Goal: Find specific fact: Find specific fact

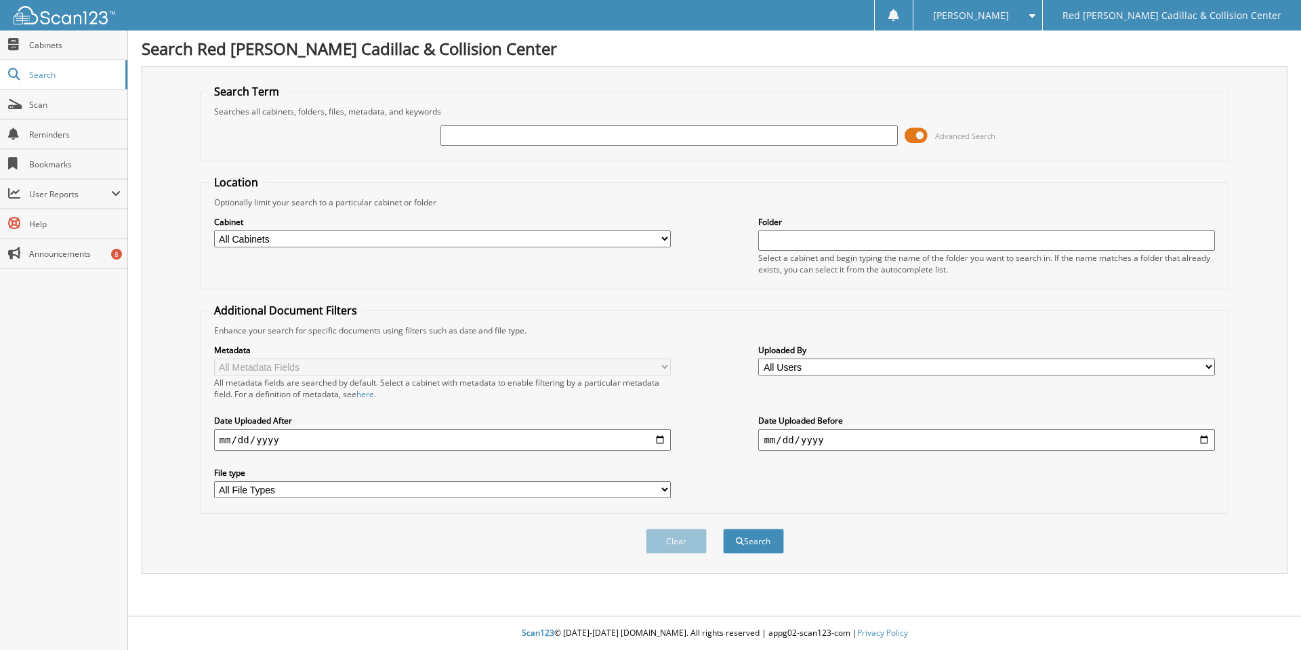
click at [542, 141] on input "text" at bounding box center [669, 135] width 457 height 20
type input "13177"
click at [723, 529] on button "Search" at bounding box center [753, 541] width 61 height 25
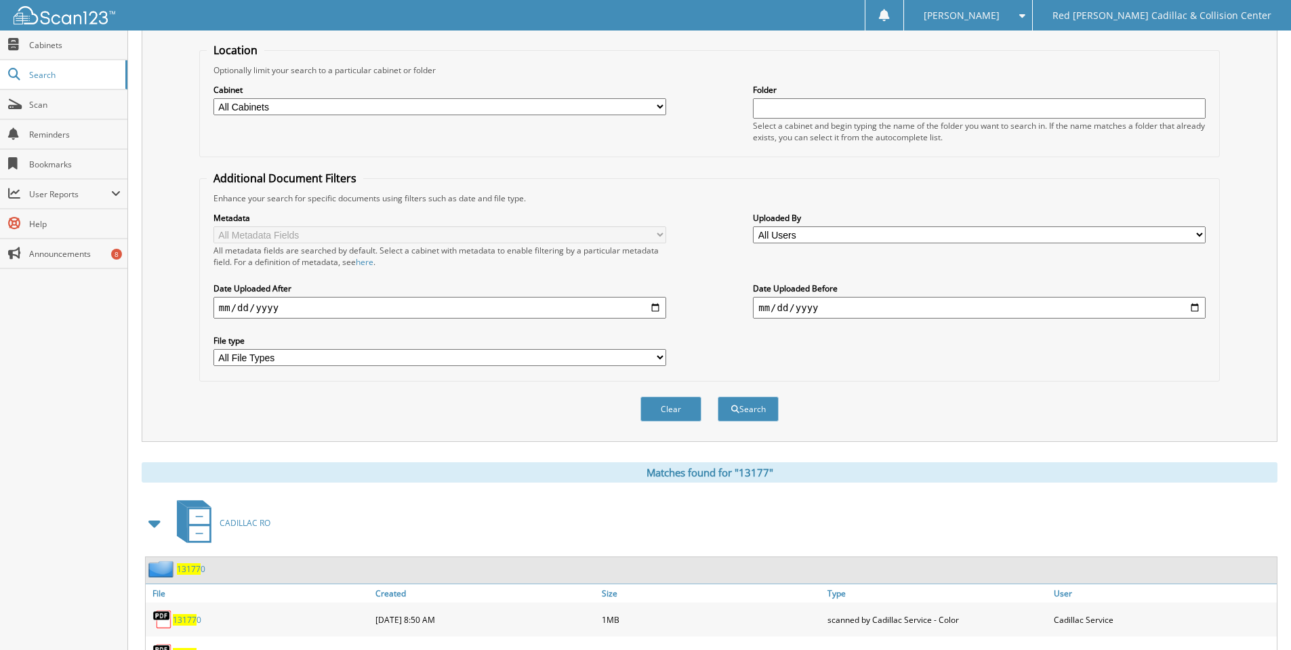
scroll to position [339, 0]
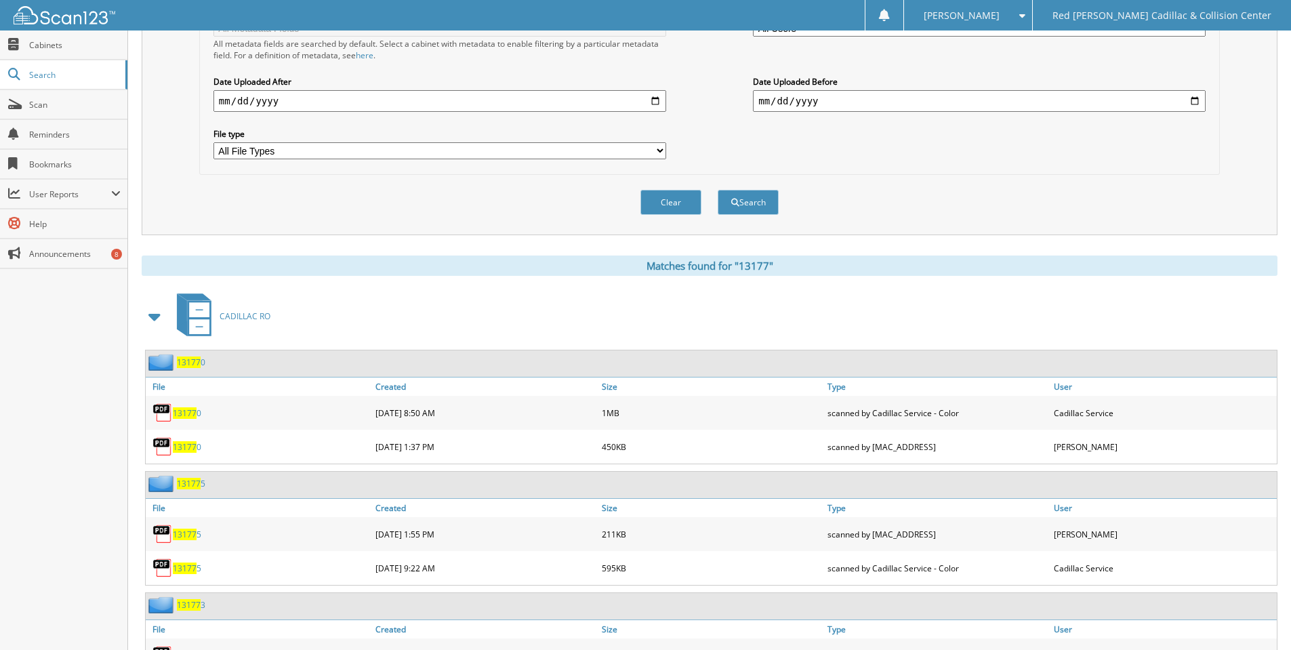
click at [152, 319] on span at bounding box center [155, 316] width 19 height 24
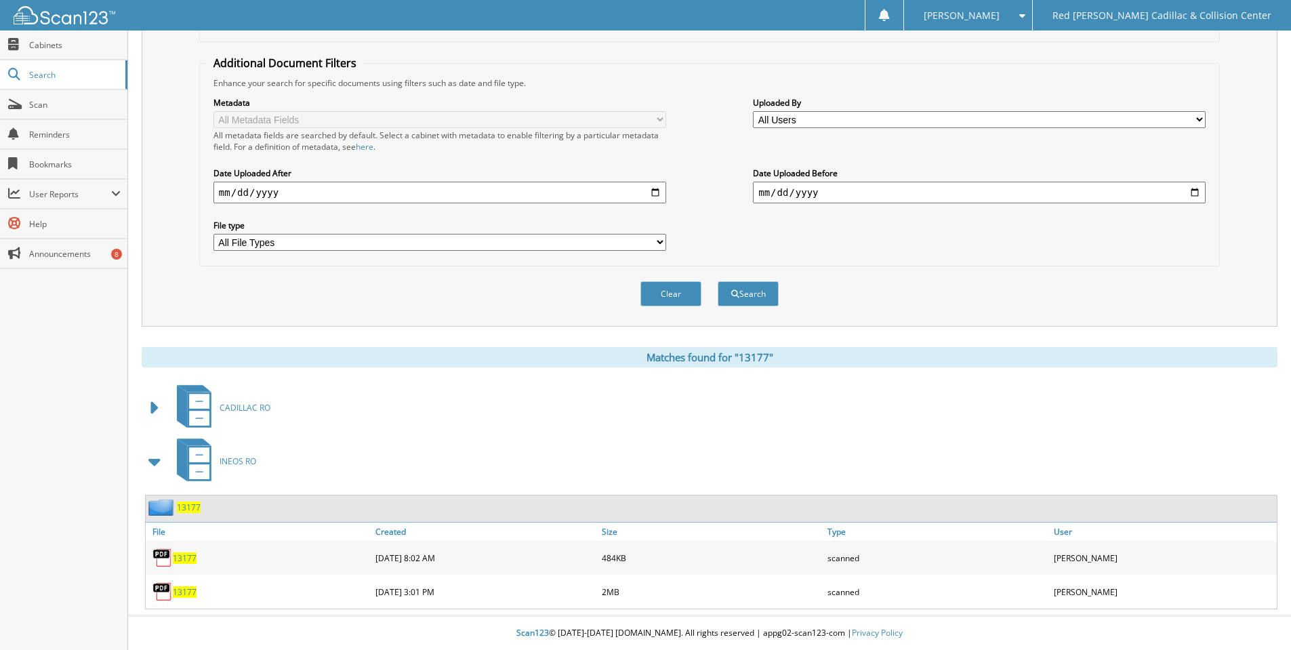
click at [186, 591] on span "13177" at bounding box center [185, 592] width 24 height 12
